Goal: Task Accomplishment & Management: Complete application form

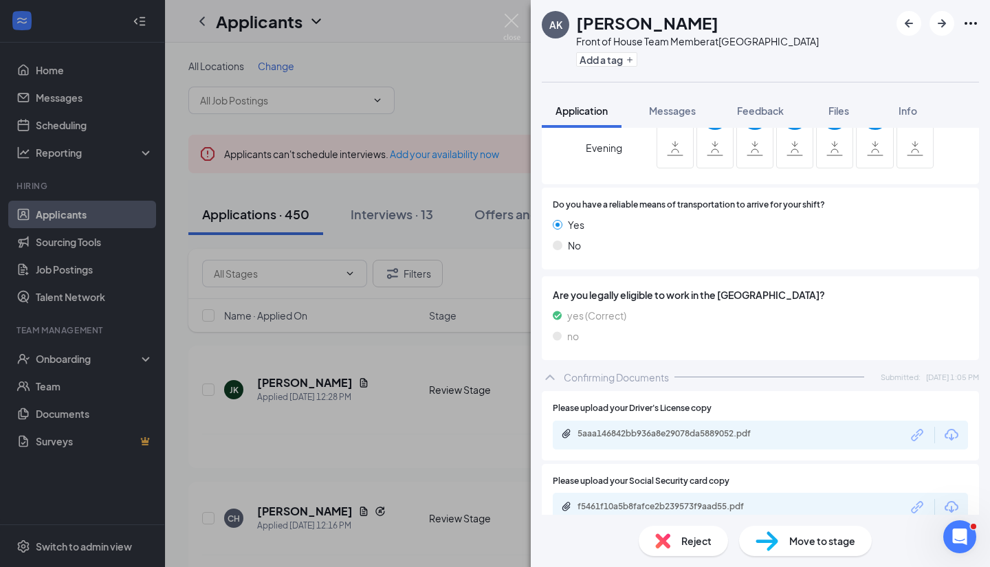
scroll to position [882, 0]
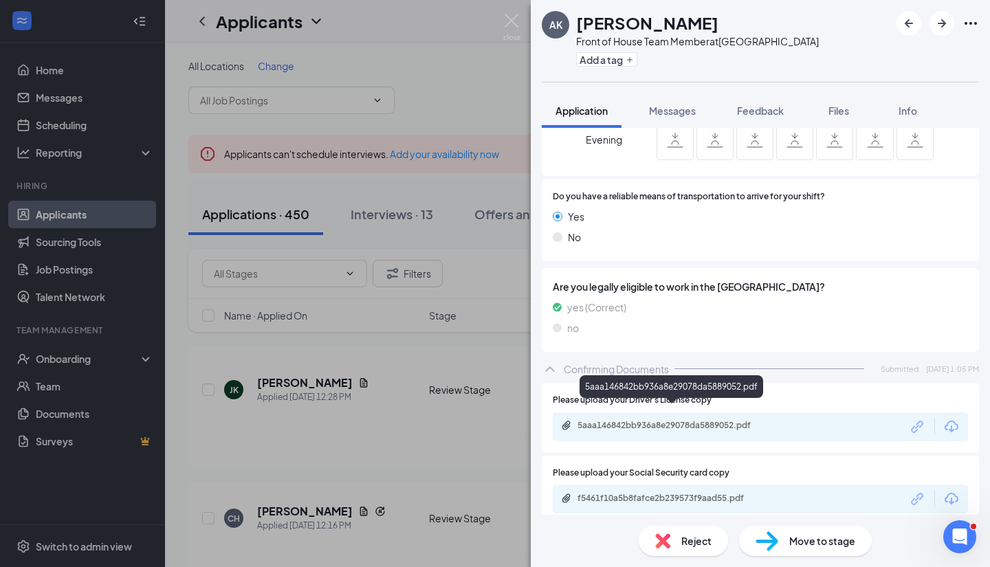
click at [631, 420] on div "5aaa146842bb936a8e29078da5889052.pdf" at bounding box center [674, 425] width 193 height 11
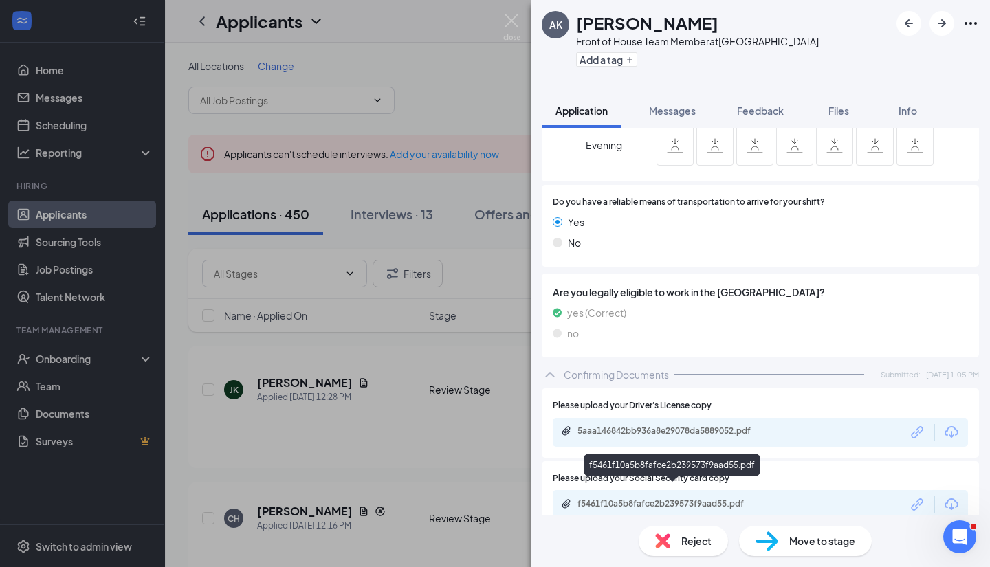
click at [639, 499] on div "f5461f10a5b8fafce2b239573f9aad55.pdf" at bounding box center [674, 504] width 193 height 11
click at [815, 540] on span "Move to stage" at bounding box center [823, 541] width 66 height 15
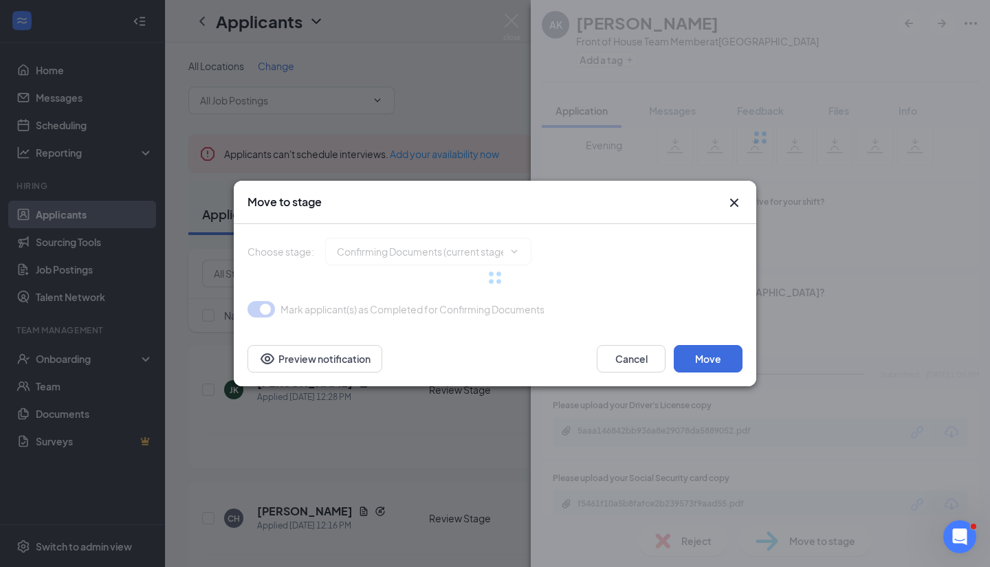
type input "Hiring Complete (final stage)"
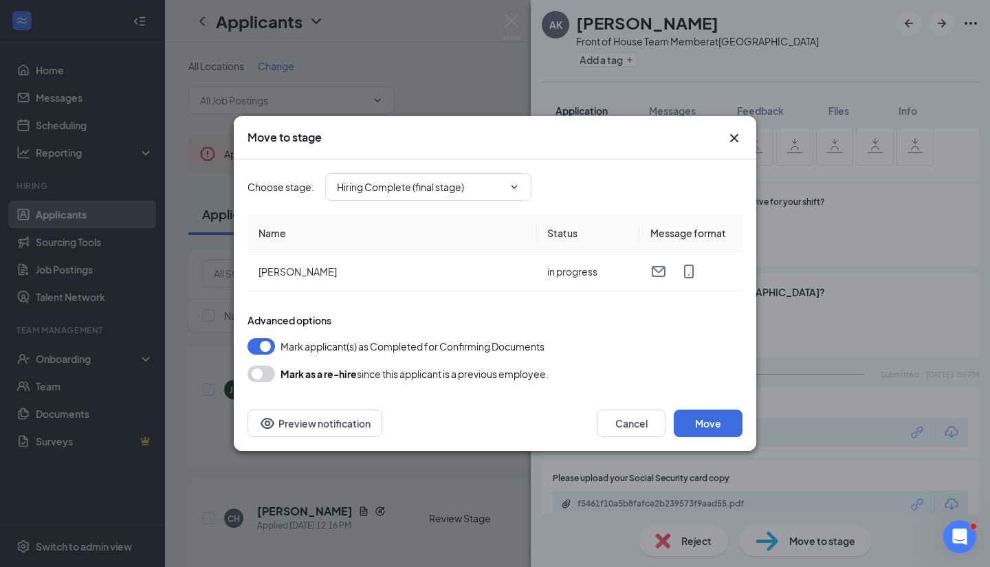
click at [259, 376] on button "button" at bounding box center [262, 374] width 28 height 17
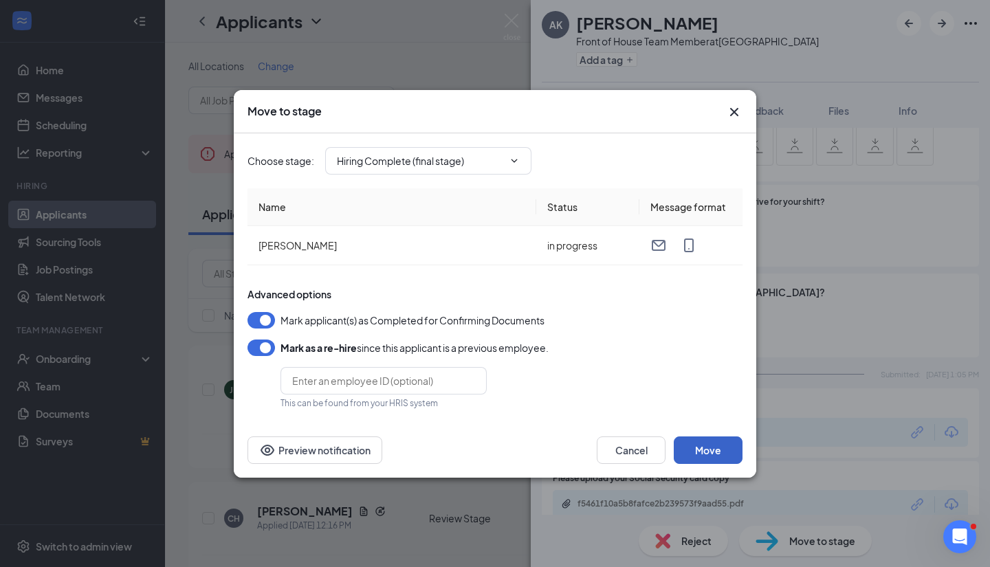
click at [724, 444] on button "Move" at bounding box center [708, 451] width 69 height 28
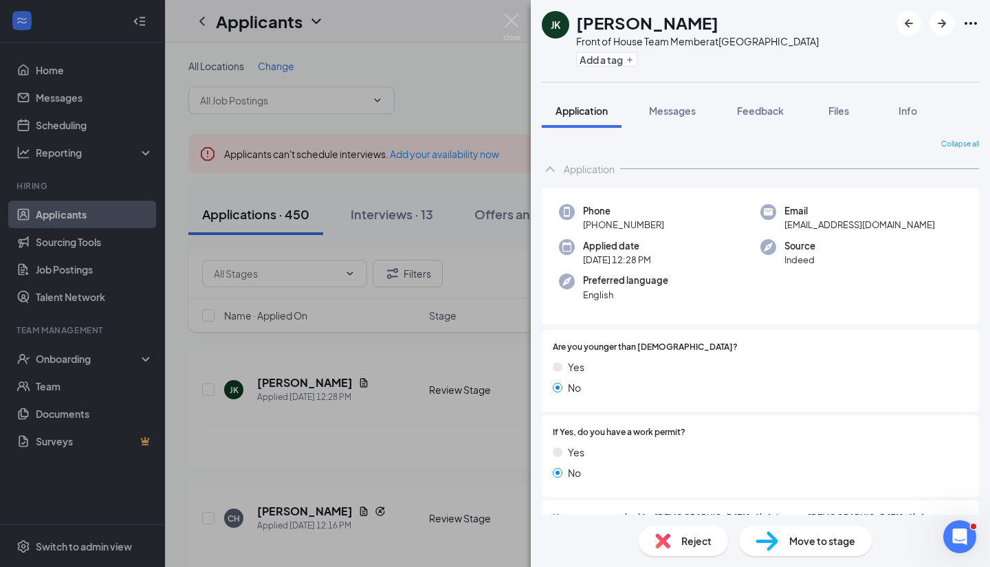
click at [83, 362] on div "[PERSON_NAME] Front of House Team Member at [GEOGRAPHIC_DATA] Add a tag Applica…" at bounding box center [495, 283] width 990 height 567
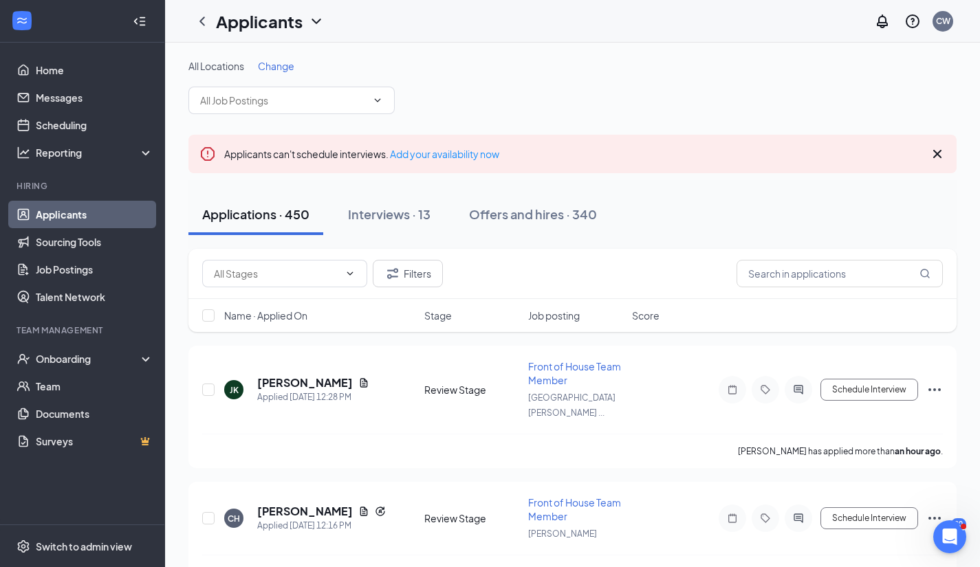
click at [531, 206] on div "Offers and hires · 340" at bounding box center [533, 214] width 128 height 17
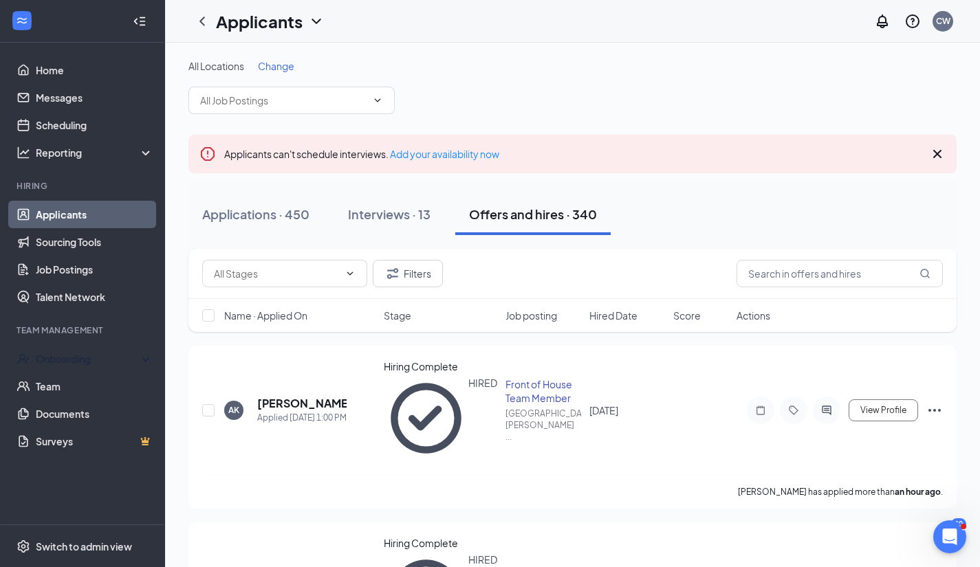
click at [136, 361] on div "Onboarding" at bounding box center [89, 359] width 106 height 14
click at [118, 382] on link "Overview" at bounding box center [93, 390] width 120 height 28
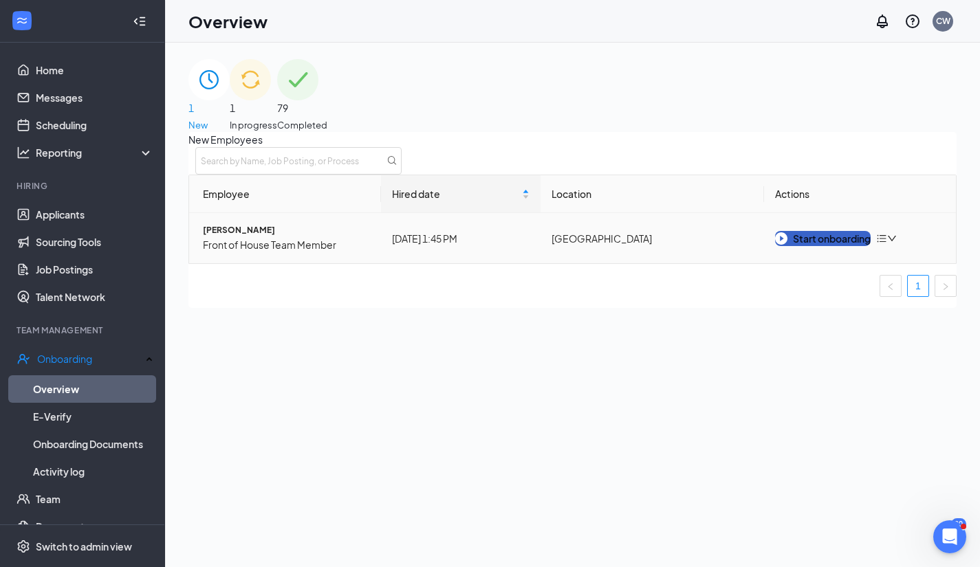
click at [812, 246] on div "Start onboarding" at bounding box center [823, 238] width 96 height 15
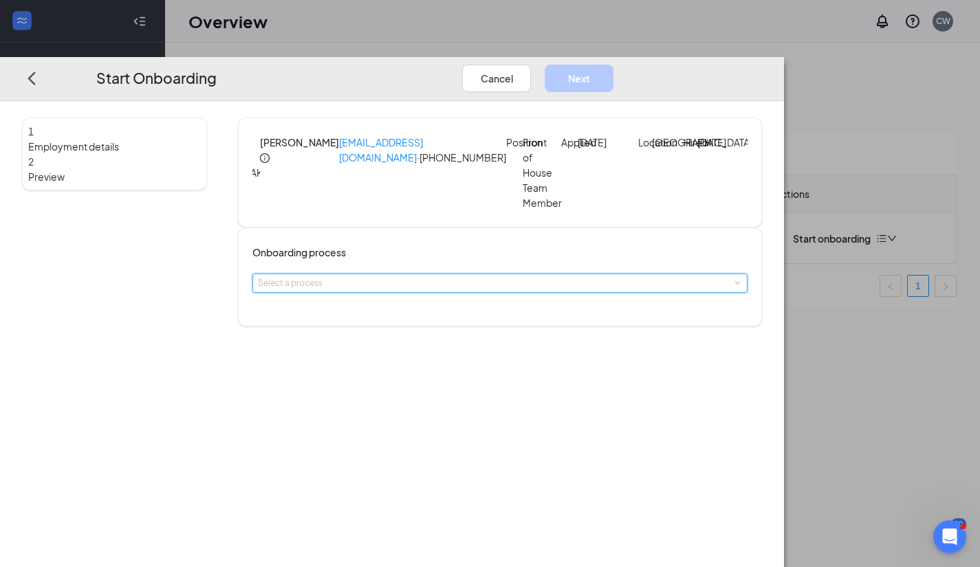
click at [734, 286] on span at bounding box center [737, 283] width 6 height 6
click at [494, 322] on li "Documents" at bounding box center [445, 320] width 226 height 23
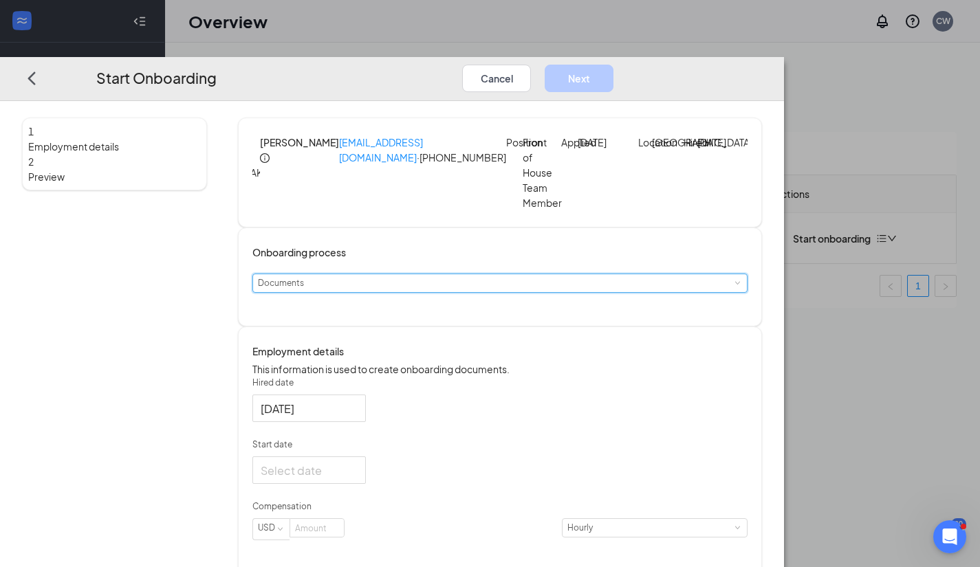
click at [428, 281] on div "Select a process Documents" at bounding box center [500, 283] width 484 height 18
click at [371, 319] on span "Documents" at bounding box center [356, 320] width 46 height 10
click at [355, 479] on input "Start date" at bounding box center [308, 469] width 94 height 17
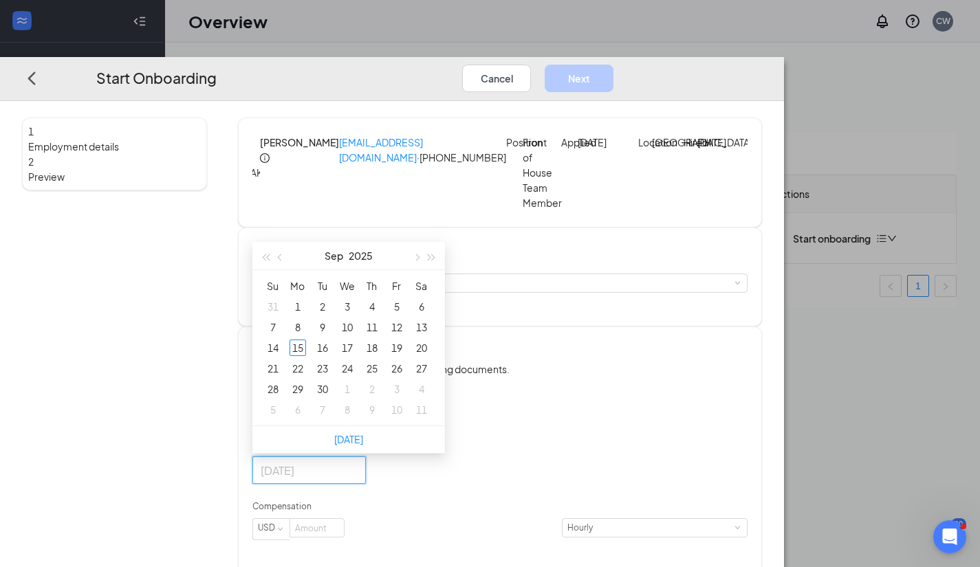
type input "[DATE]"
click at [306, 356] on div "15" at bounding box center [298, 348] width 17 height 17
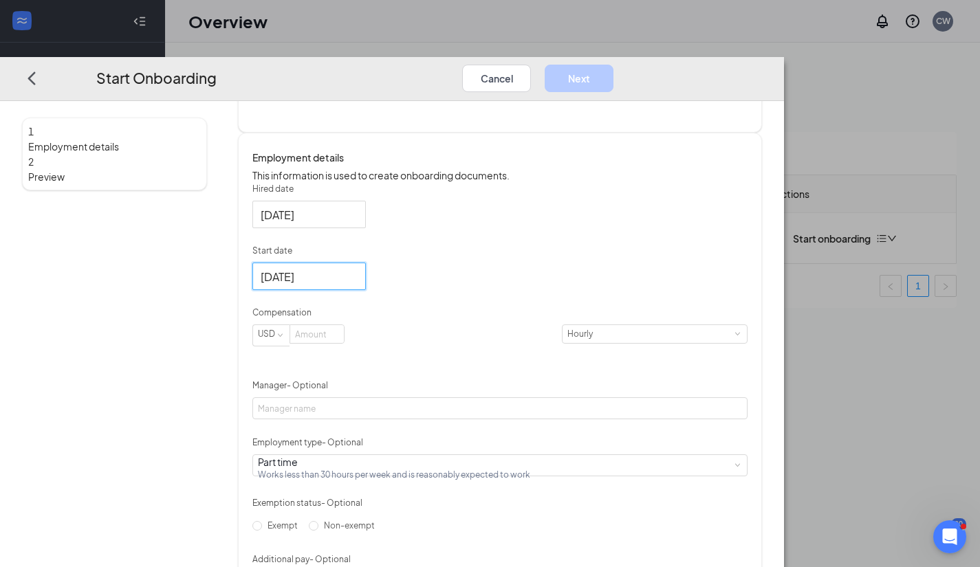
scroll to position [193, 0]
click at [344, 344] on input at bounding box center [317, 335] width 54 height 18
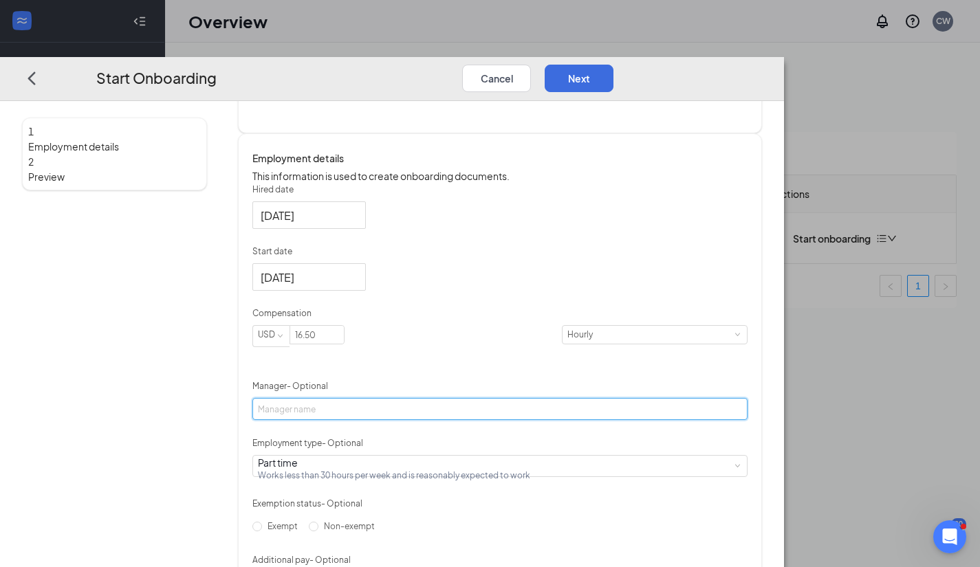
type input "16.5"
click at [382, 420] on input "Manager - Optional" at bounding box center [499, 409] width 495 height 22
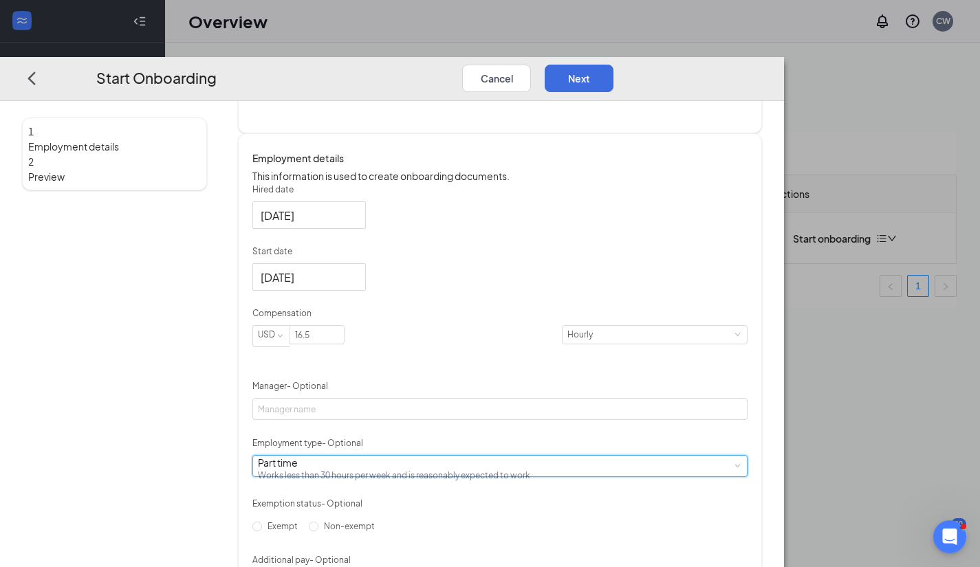
click at [734, 469] on span at bounding box center [737, 466] width 6 height 6
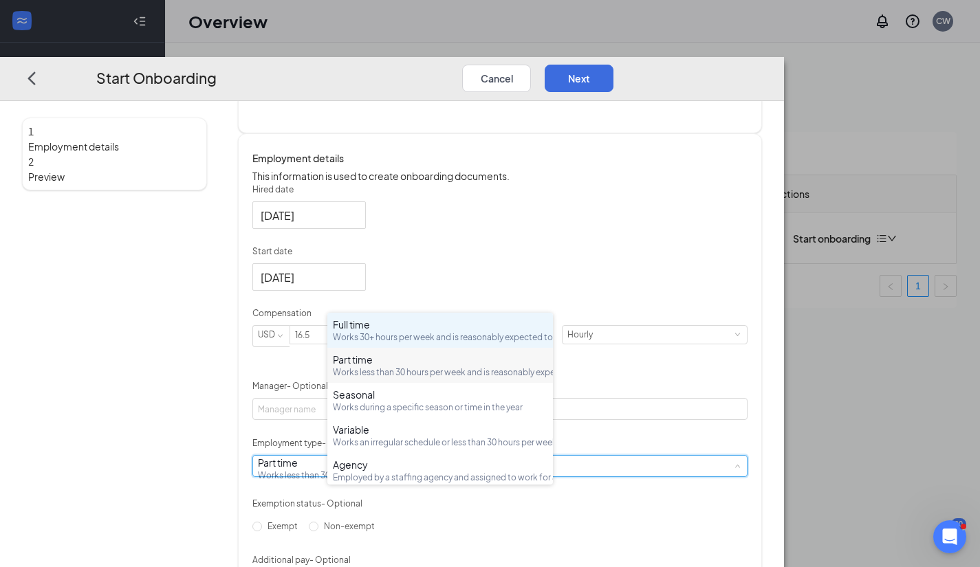
click at [492, 335] on div "Works 30+ hours per week and is reasonably expected to work" at bounding box center [440, 338] width 215 height 12
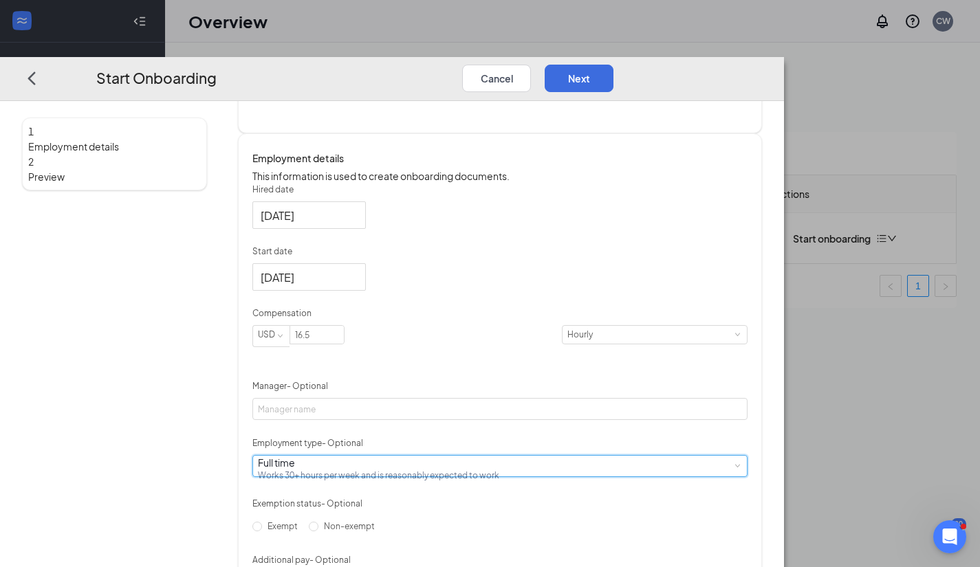
scroll to position [318, 0]
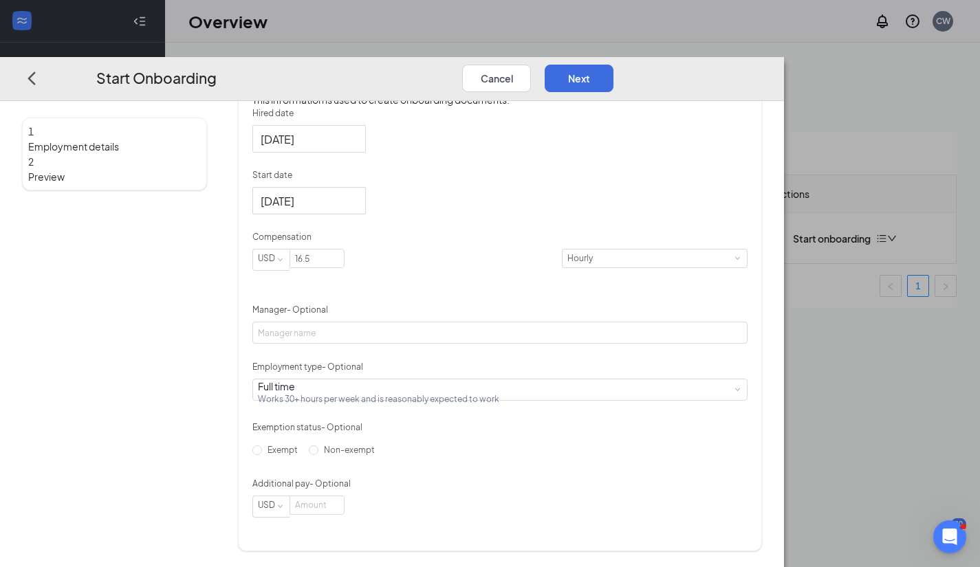
click at [327, 463] on div "Employment details This information is used to create onboarding documents. Hir…" at bounding box center [500, 304] width 524 height 495
click at [318, 455] on input "Non-exempt" at bounding box center [314, 450] width 10 height 10
radio input "true"
click at [613, 64] on button "Next" at bounding box center [579, 78] width 69 height 28
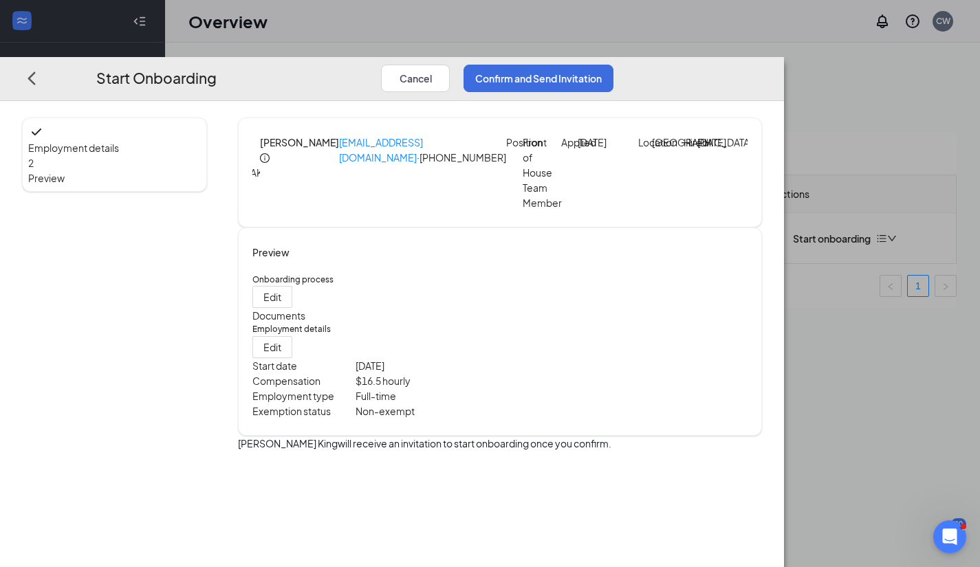
scroll to position [0, 0]
click at [613, 64] on button "Confirm and Send Invitation" at bounding box center [539, 78] width 150 height 28
